Goal: Navigation & Orientation: Find specific page/section

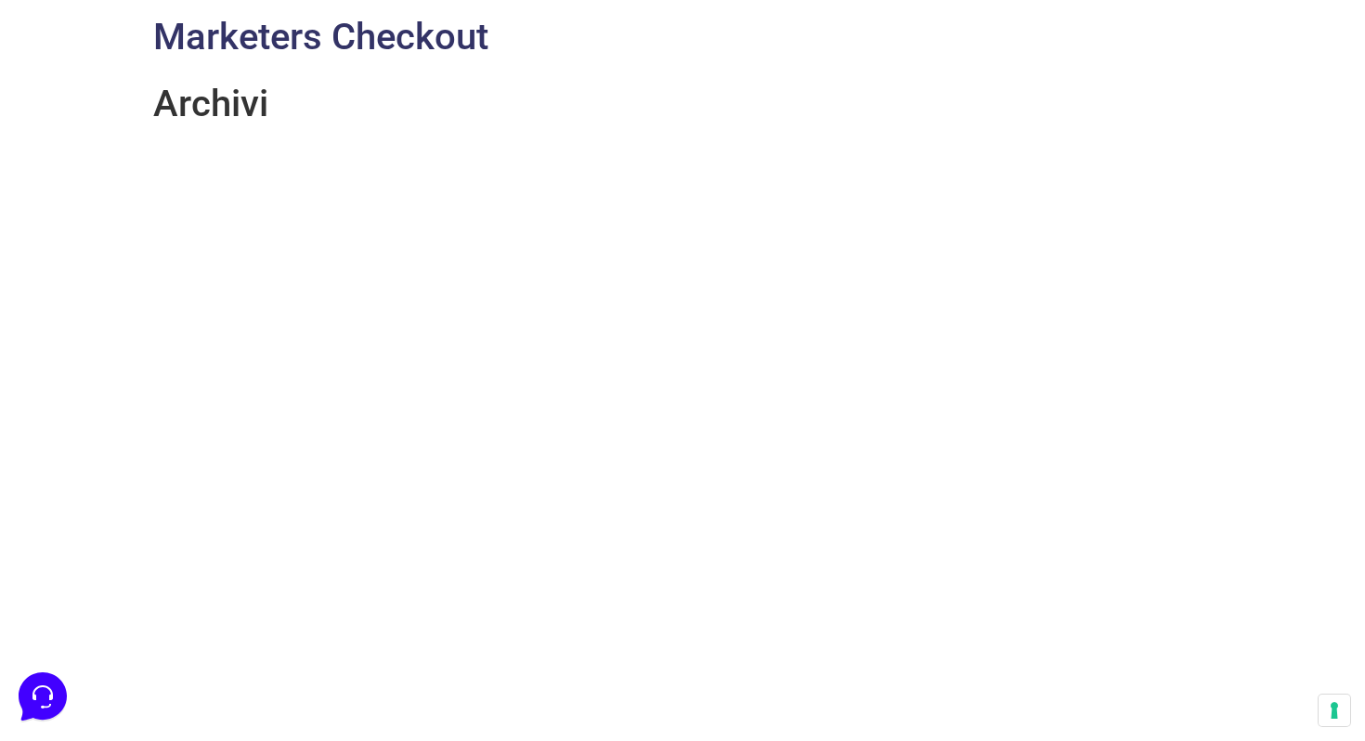
click at [425, 42] on link "Marketers Checkout" at bounding box center [320, 37] width 335 height 44
click at [237, 117] on h1 "Archivi" at bounding box center [682, 104] width 1058 height 45
click at [447, 34] on link "Marketers Checkout" at bounding box center [320, 37] width 335 height 44
